Goal: Task Accomplishment & Management: Use online tool/utility

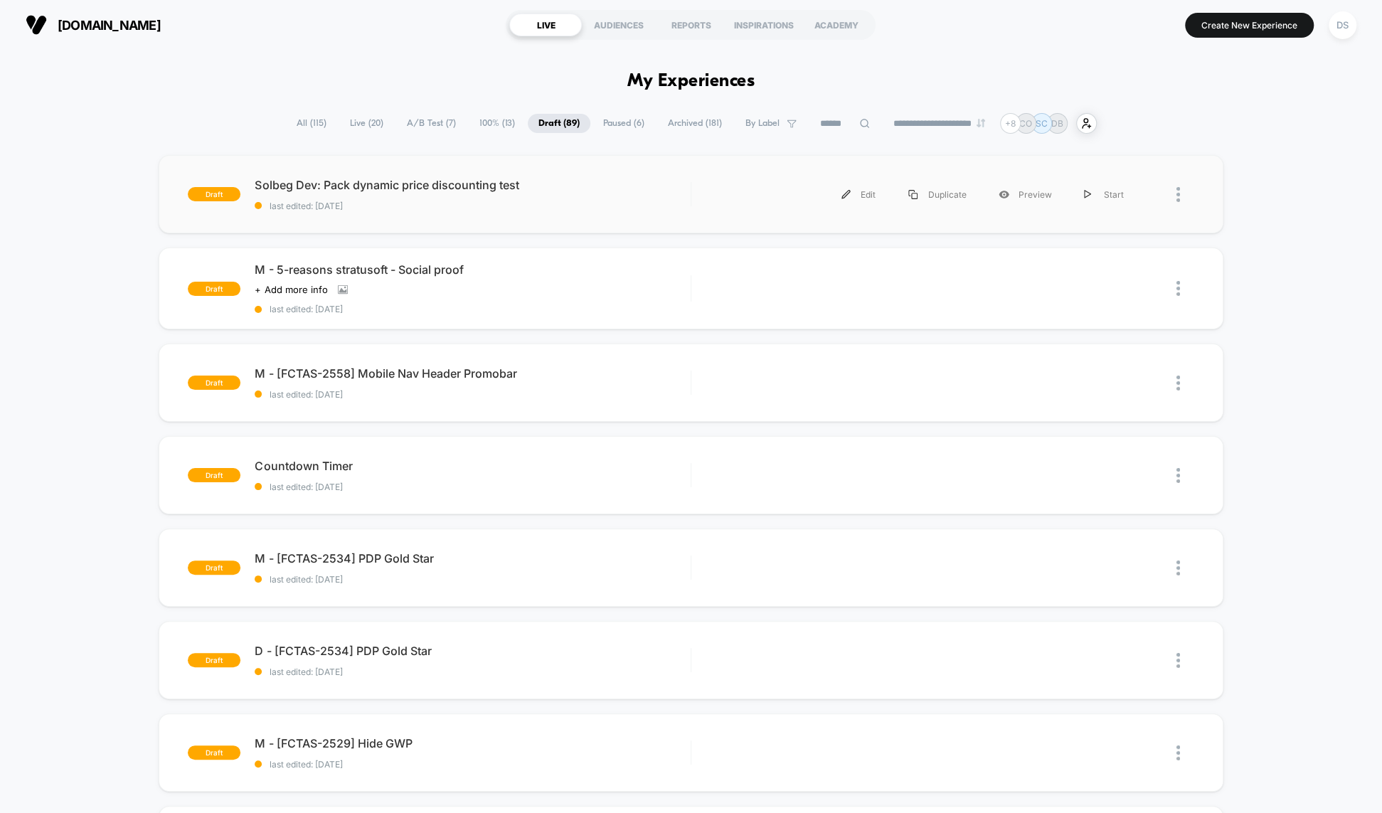
click at [698, 174] on div "draft Solbeg Dev: Pack dynamic price discounting test last edited: [DATE] Edit …" at bounding box center [691, 194] width 1064 height 78
